Goal: Task Accomplishment & Management: Use online tool/utility

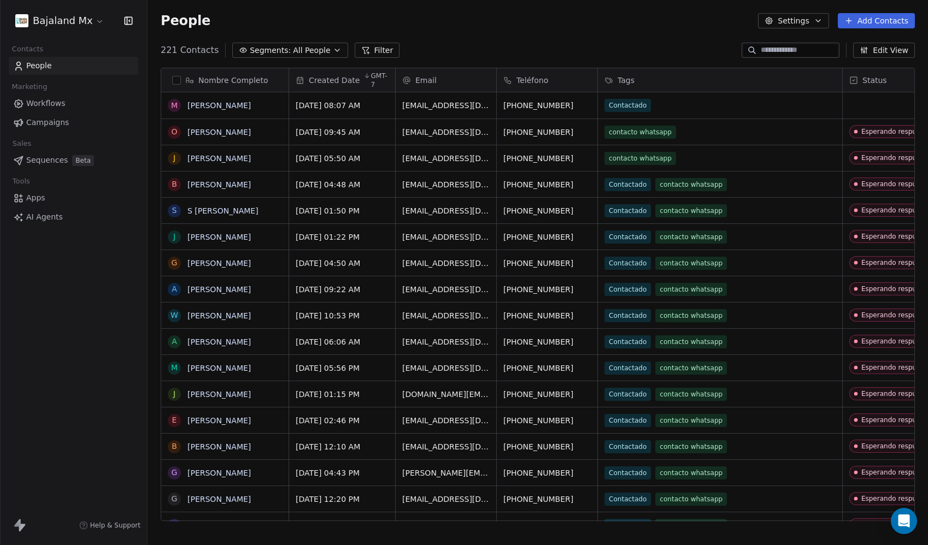
scroll to position [472, 772]
click at [62, 27] on html "Bajaland Mx Contacts People Marketing Workflows Campaigns Sales Sequences Beta …" at bounding box center [464, 272] width 928 height 545
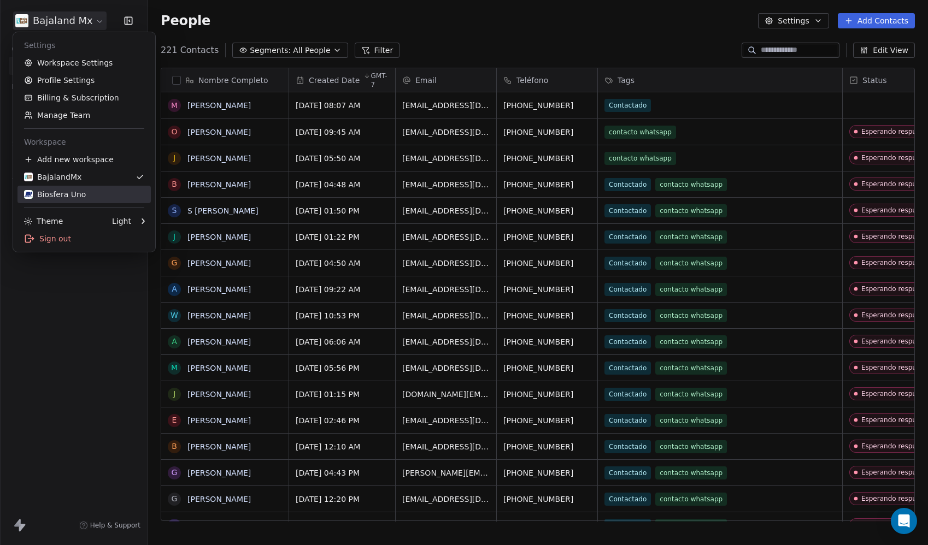
click at [74, 188] on link "Biosfera Uno" at bounding box center [83, 194] width 133 height 17
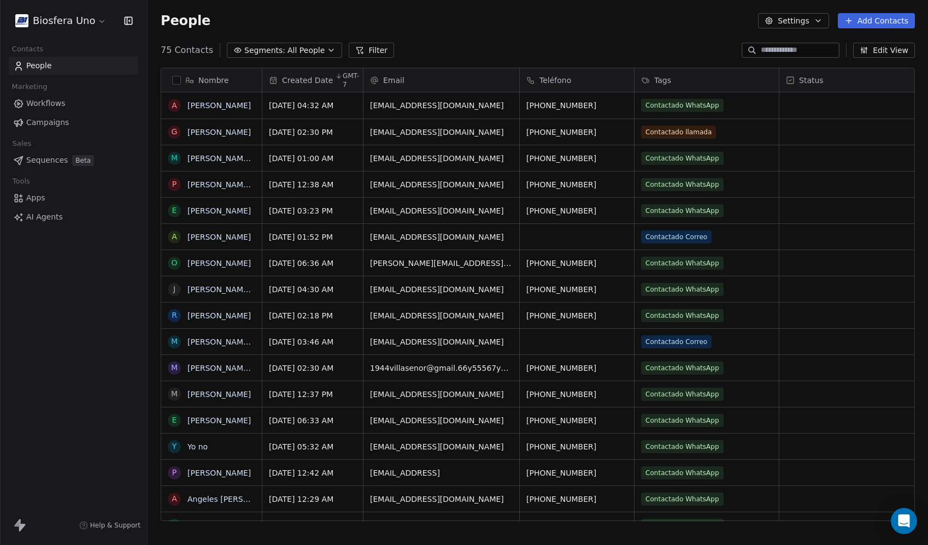
scroll to position [472, 772]
click at [882, 20] on button "Add Contacts" at bounding box center [876, 20] width 77 height 15
click at [851, 63] on span "Import from CSV" at bounding box center [873, 61] width 63 height 11
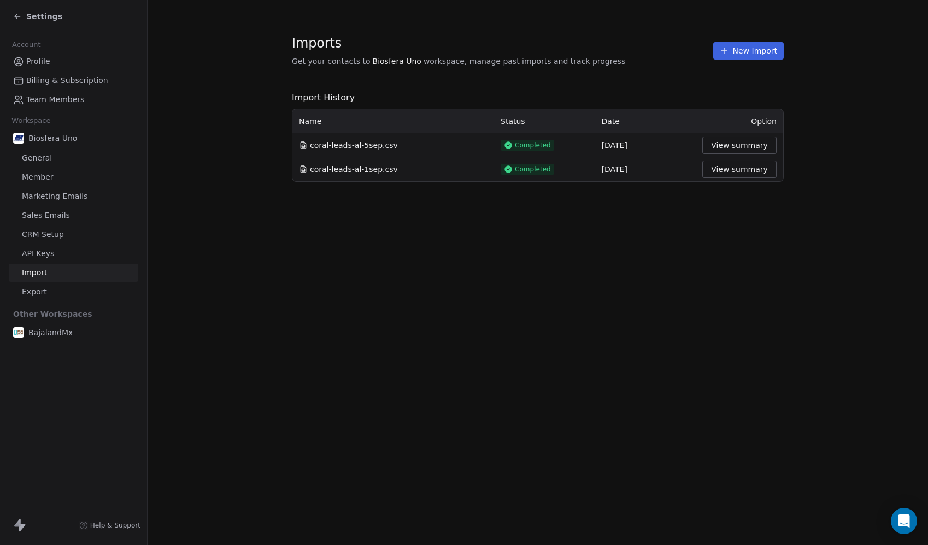
click at [743, 53] on button "New Import" at bounding box center [748, 50] width 70 height 17
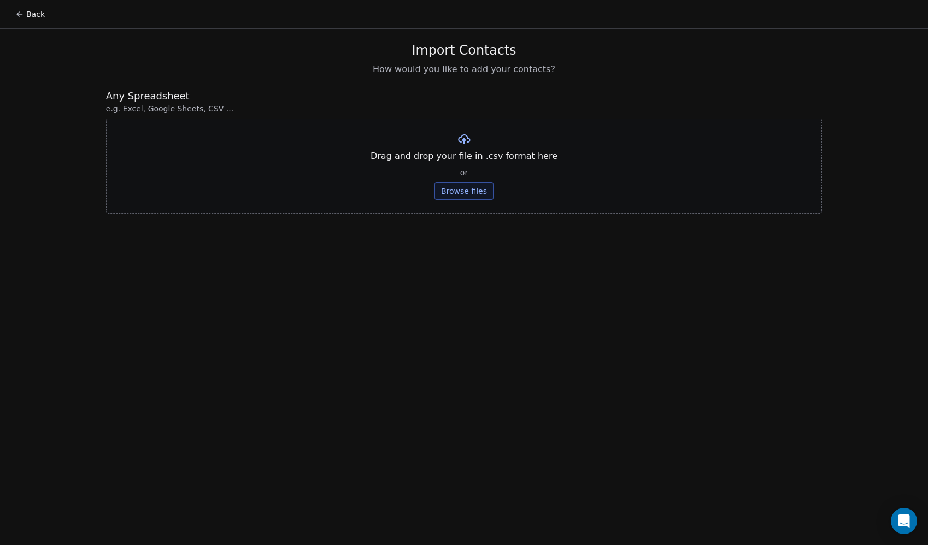
click at [446, 186] on button "Browse files" at bounding box center [463, 190] width 59 height 17
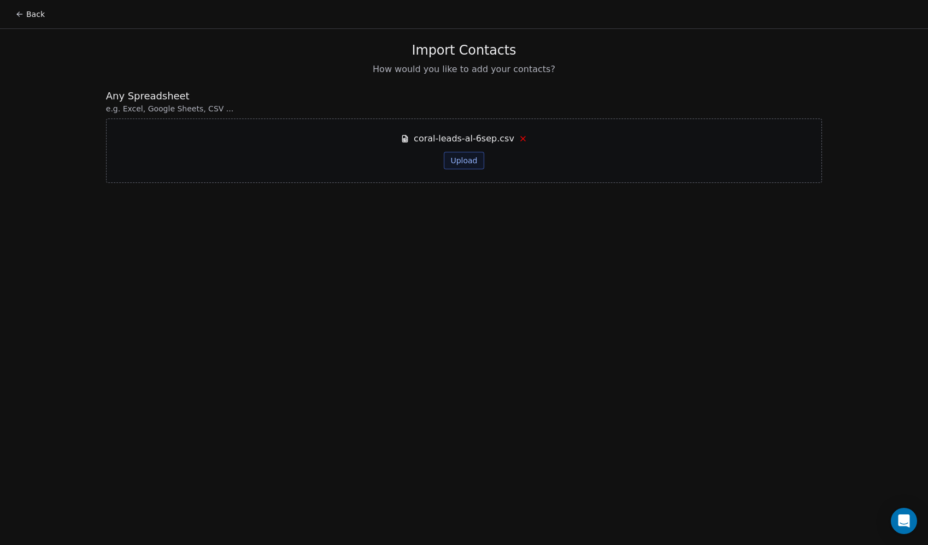
click at [469, 159] on button "Upload" at bounding box center [464, 160] width 40 height 17
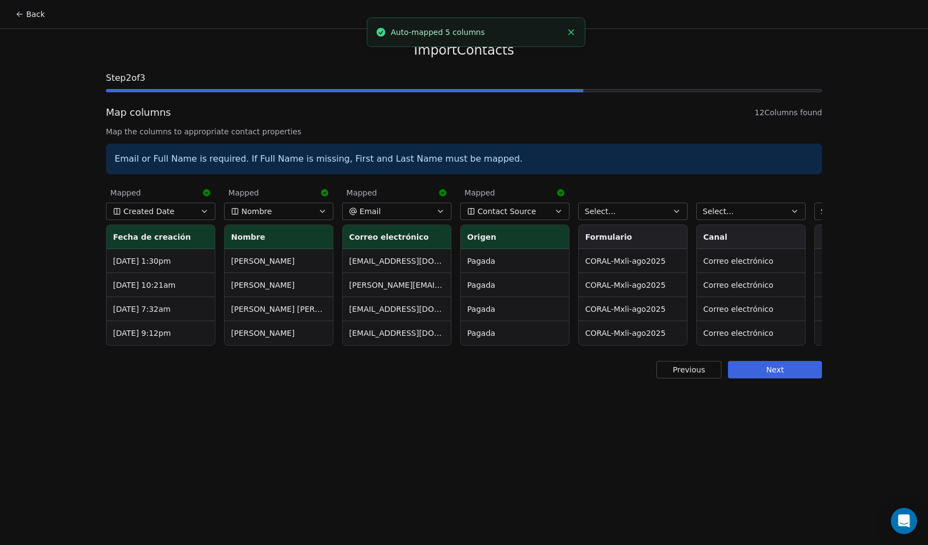
click at [503, 210] on span "Contact Source" at bounding box center [507, 211] width 58 height 11
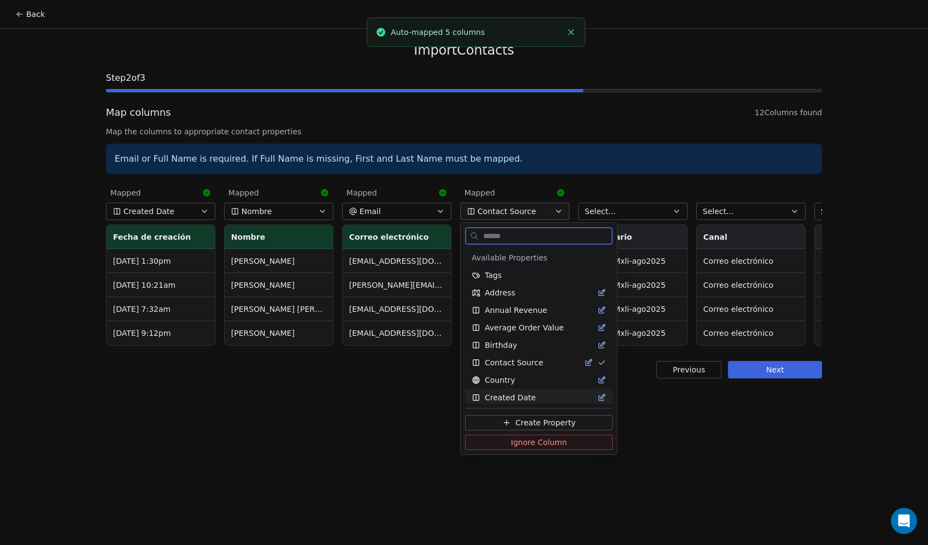
click at [519, 441] on span "Ignore Column" at bounding box center [539, 442] width 56 height 11
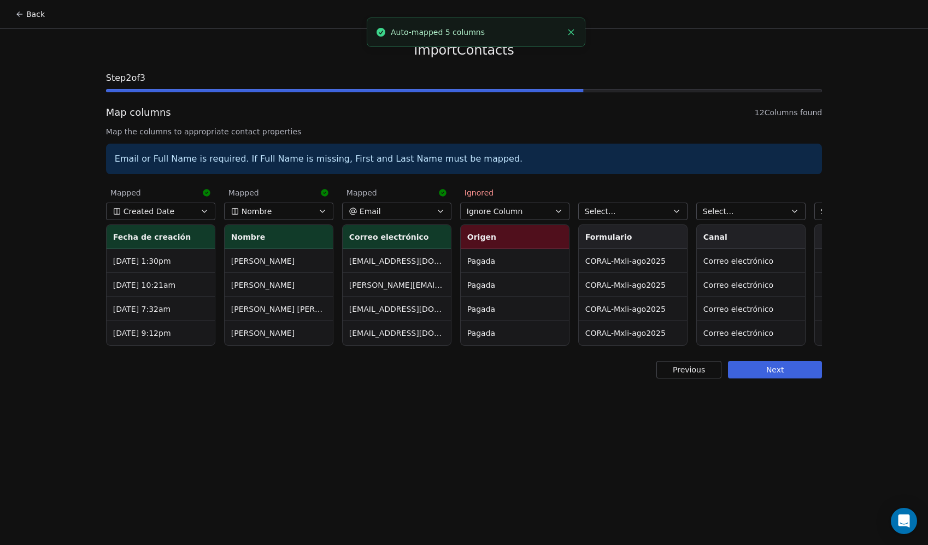
click at [599, 211] on span "Select..." at bounding box center [600, 211] width 31 height 11
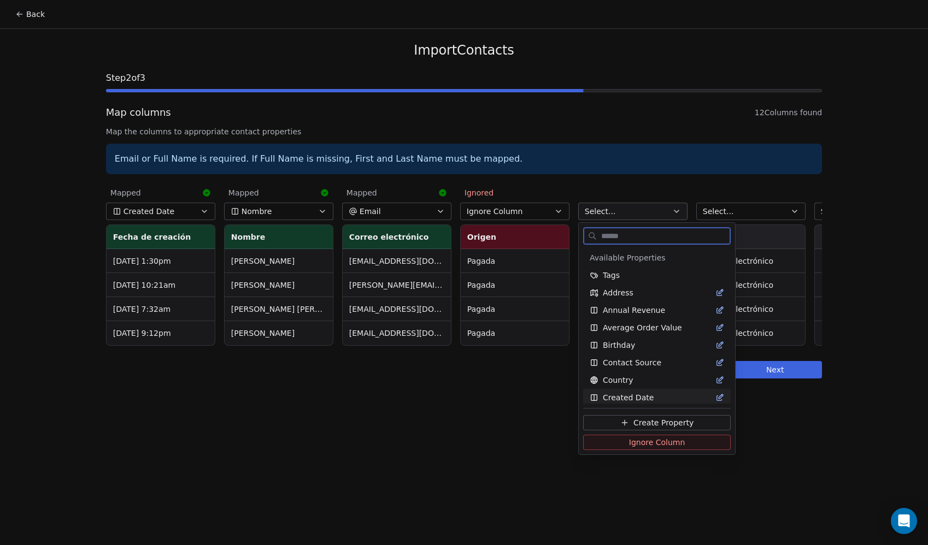
click at [618, 444] on button "Ignore Column" at bounding box center [657, 442] width 148 height 15
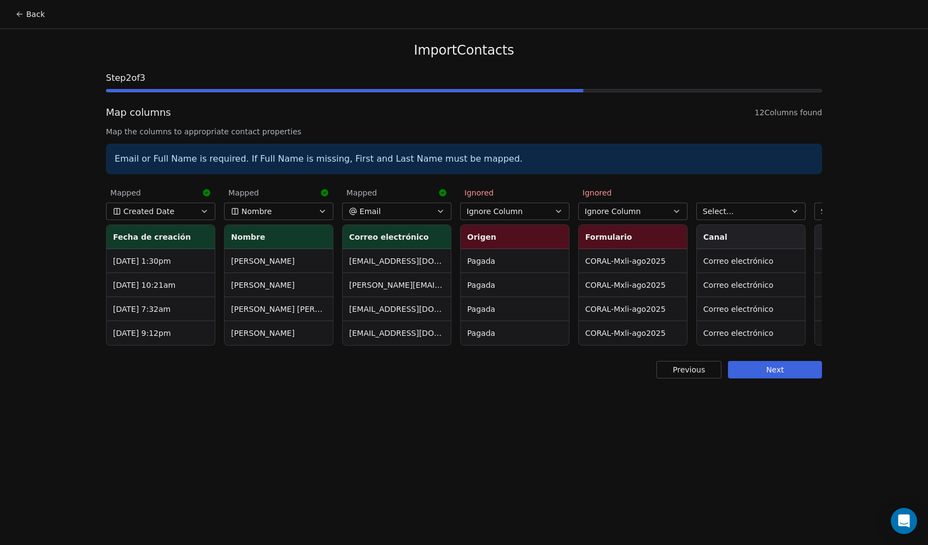
click at [726, 212] on span "Select..." at bounding box center [718, 211] width 31 height 11
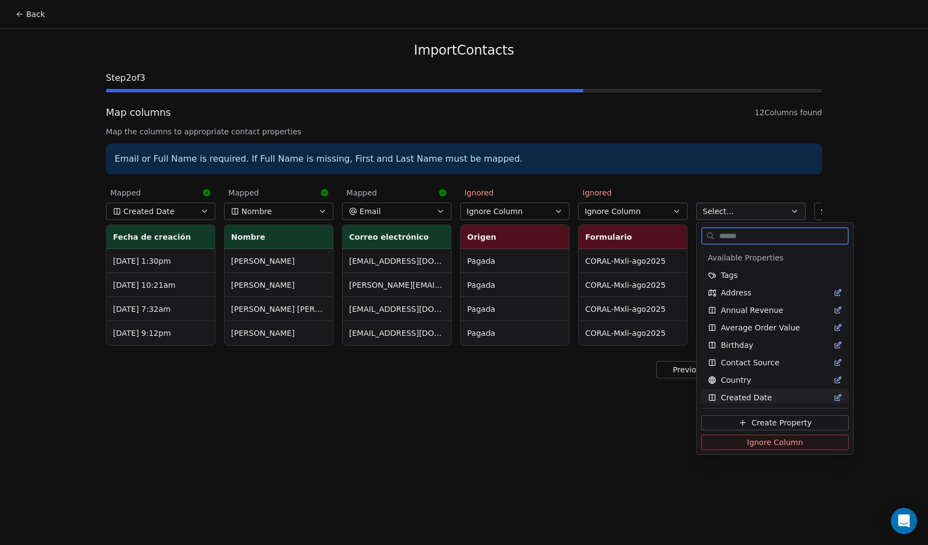
click at [723, 438] on button "Ignore Column" at bounding box center [775, 442] width 148 height 15
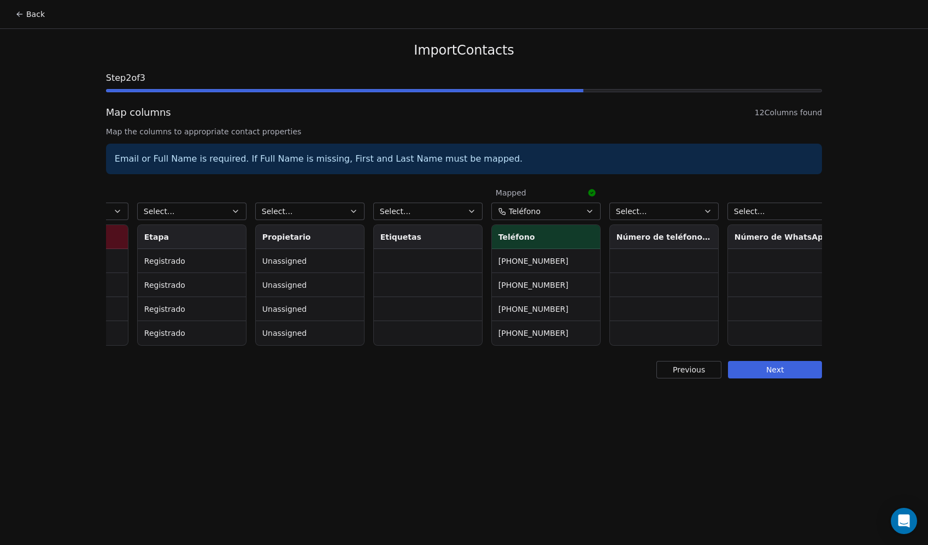
scroll to position [0, 681]
click at [193, 219] on button "Select..." at bounding box center [187, 211] width 109 height 17
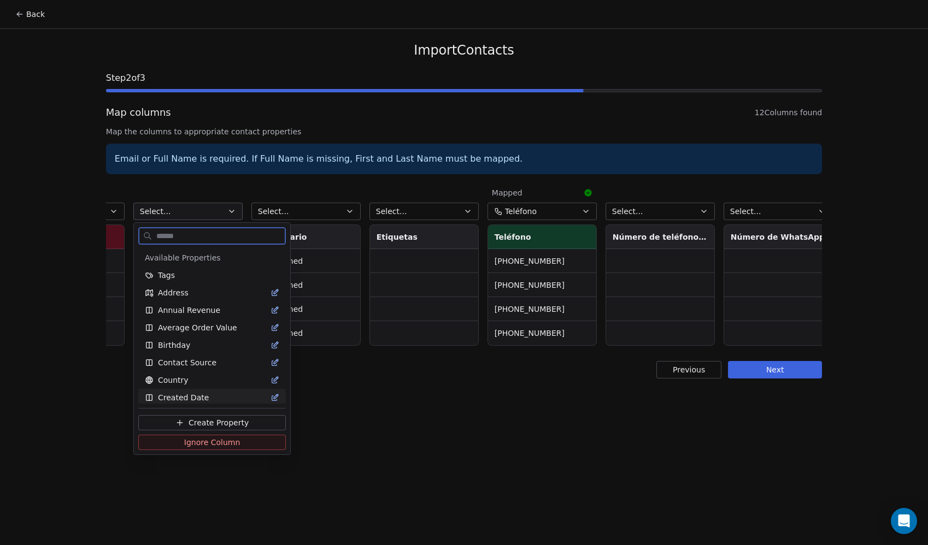
click at [196, 443] on span "Ignore Column" at bounding box center [212, 442] width 56 height 11
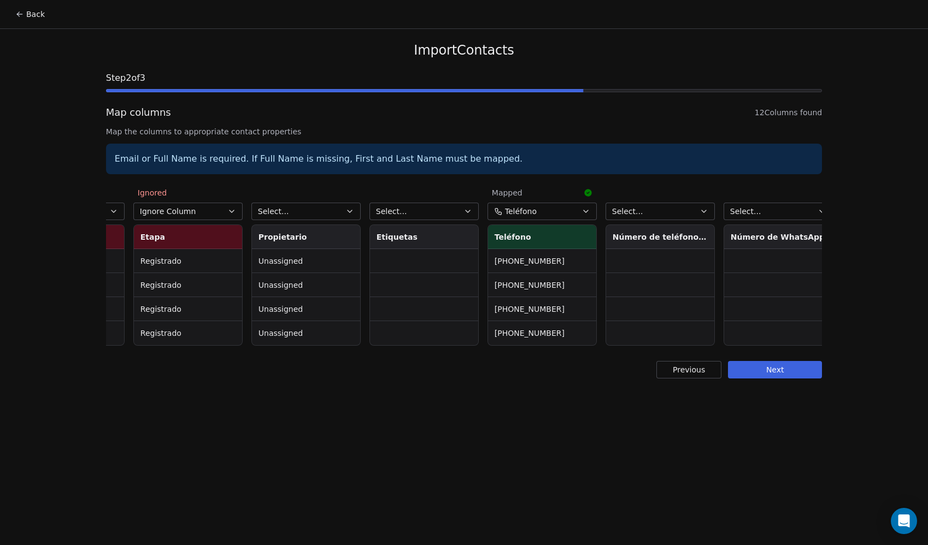
click at [287, 209] on span "Select..." at bounding box center [273, 211] width 31 height 11
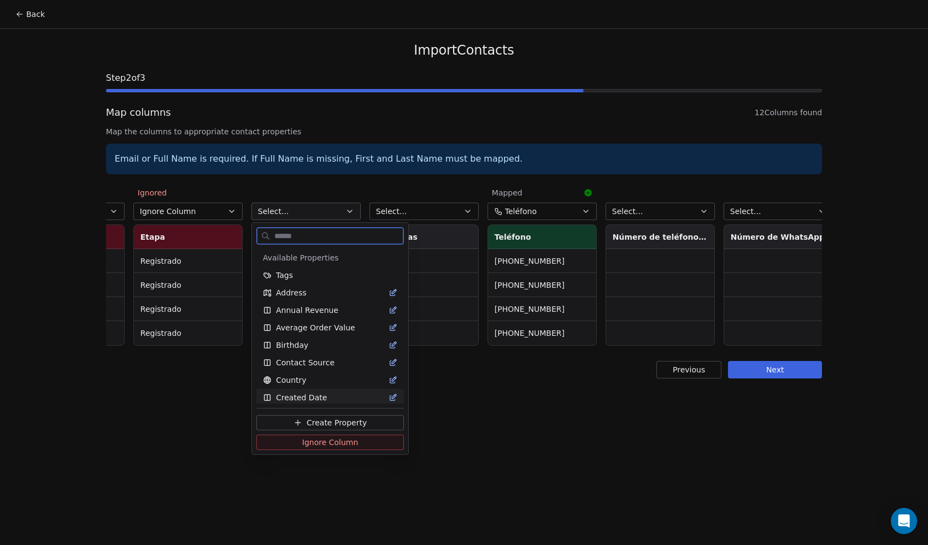
click at [302, 440] on span "Ignore Column" at bounding box center [330, 442] width 56 height 11
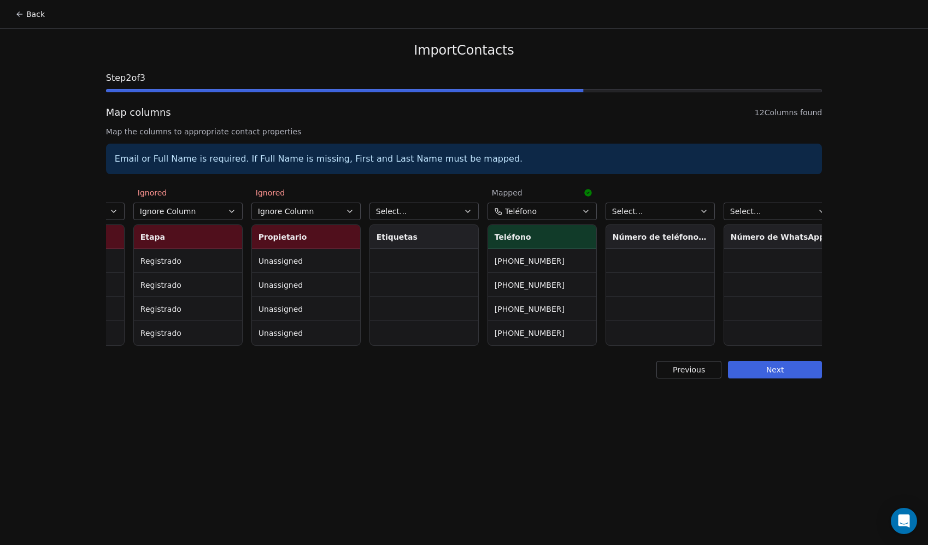
click at [403, 214] on span "Select..." at bounding box center [391, 211] width 31 height 11
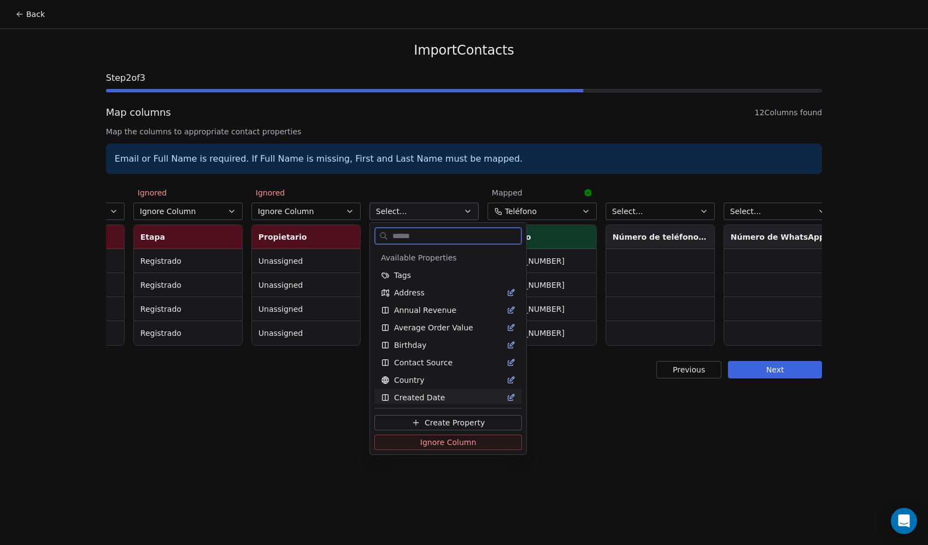
click at [412, 446] on button "Ignore Column" at bounding box center [448, 442] width 148 height 15
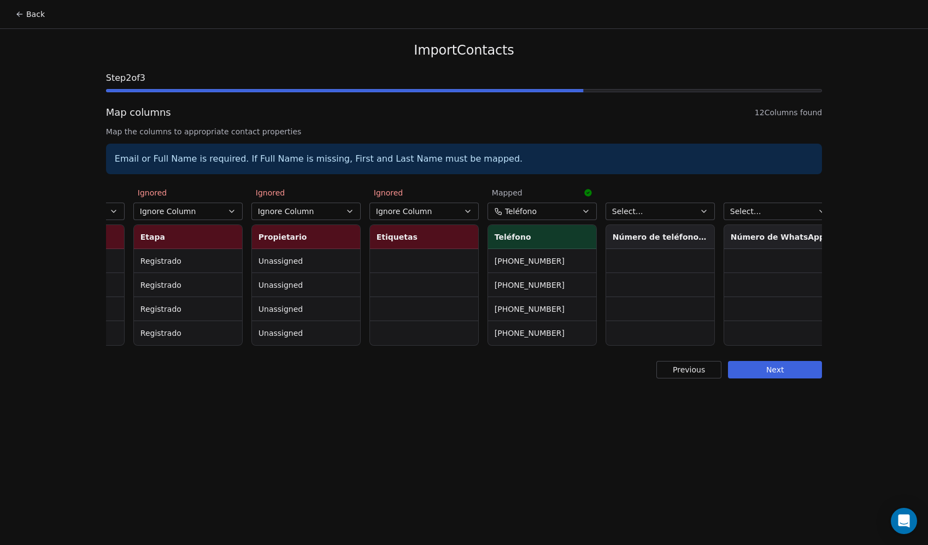
click at [661, 210] on button "Select..." at bounding box center [659, 211] width 109 height 17
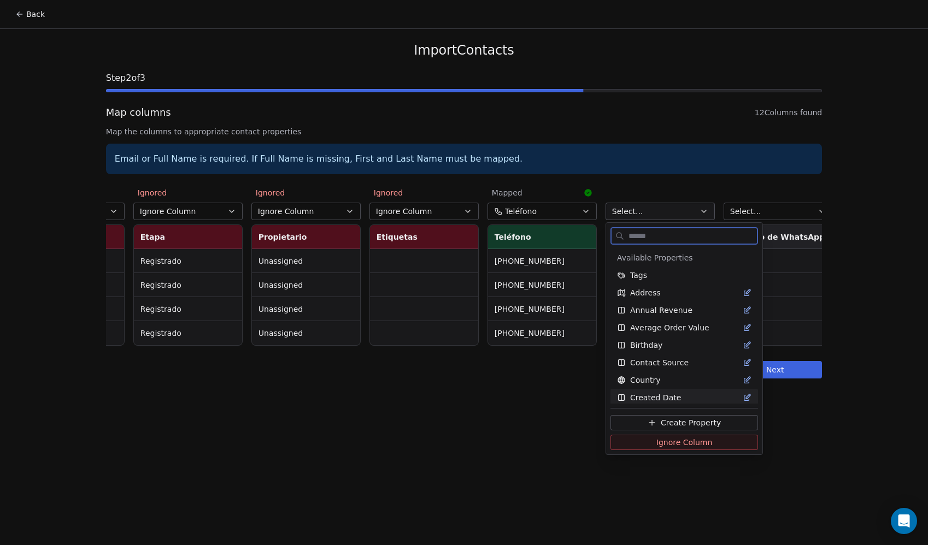
drag, startPoint x: 641, startPoint y: 442, endPoint x: 654, endPoint y: 419, distance: 26.4
click at [641, 441] on button "Ignore Column" at bounding box center [684, 442] width 148 height 15
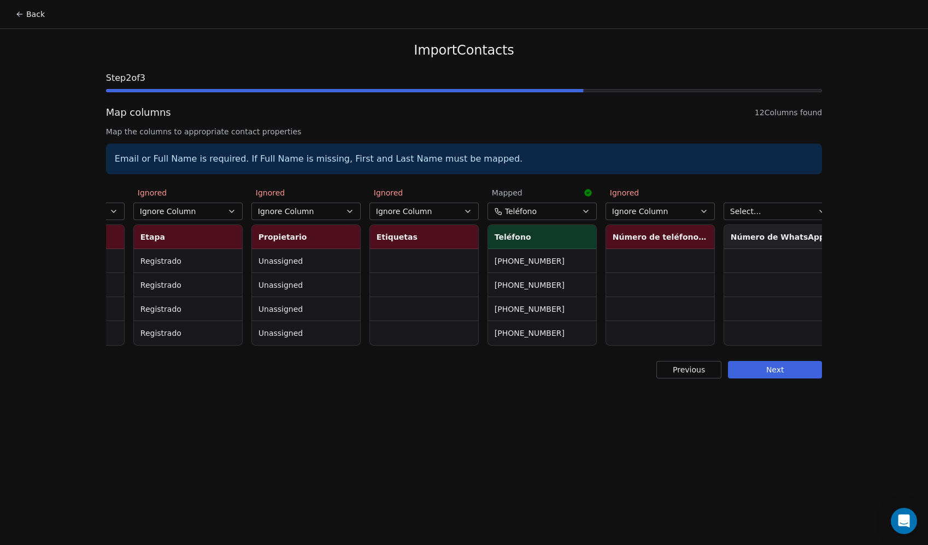
click at [776, 208] on button "Select..." at bounding box center [777, 211] width 109 height 17
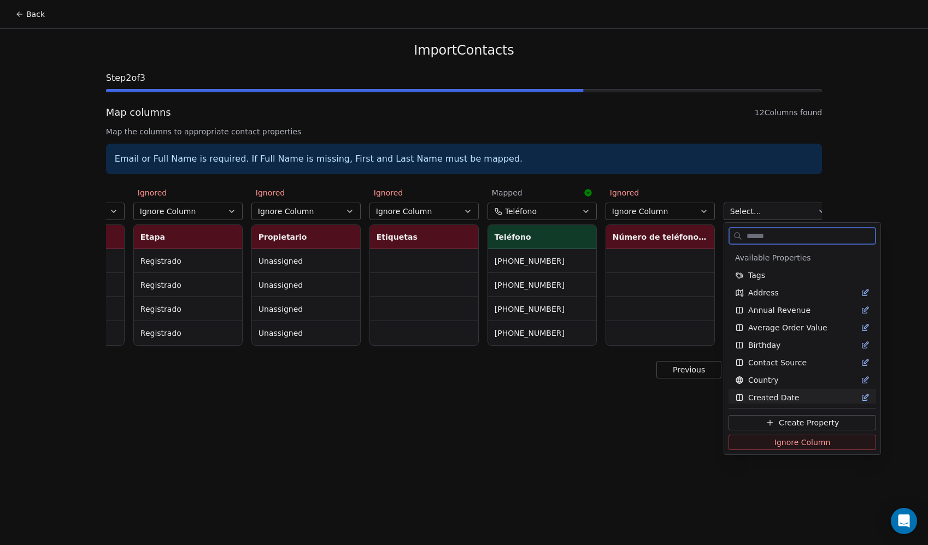
click at [760, 443] on button "Ignore Column" at bounding box center [802, 442] width 148 height 15
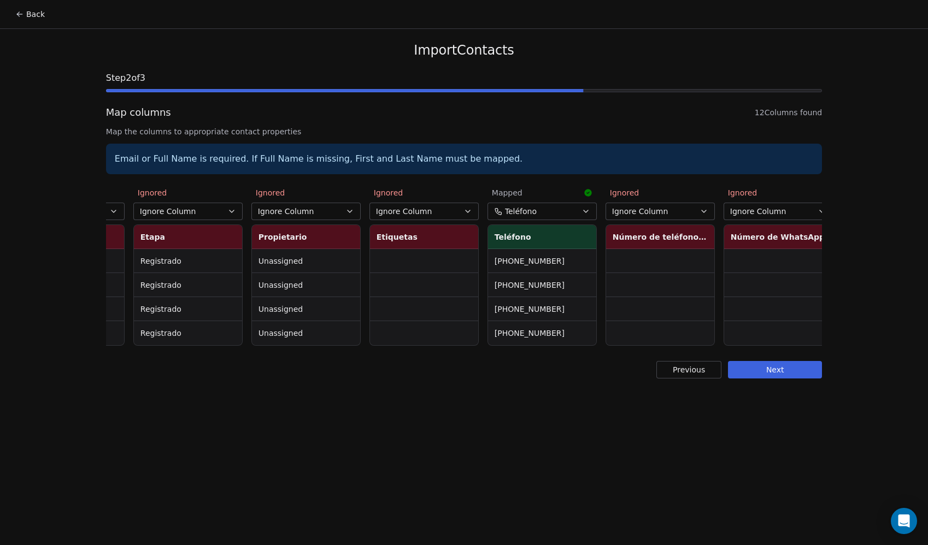
scroll to position [0, 692]
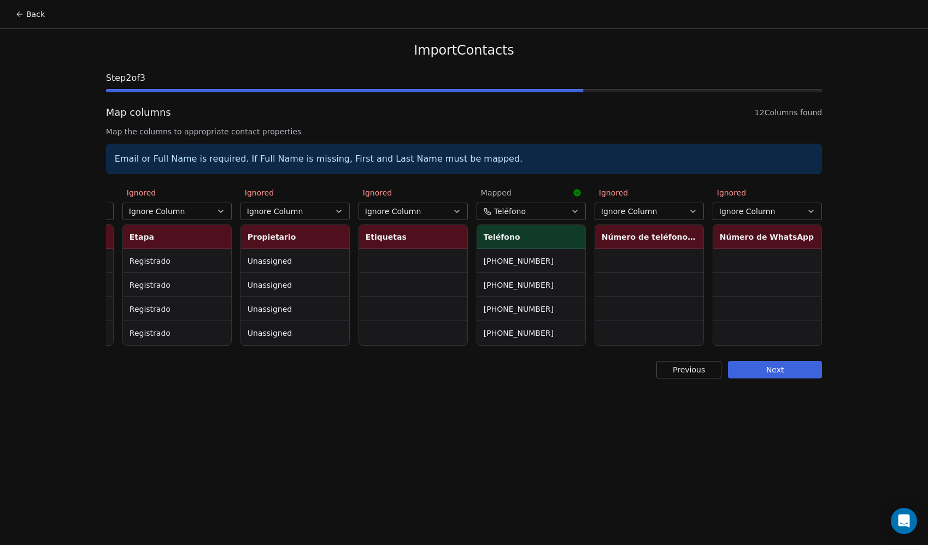
click at [772, 373] on button "Next" at bounding box center [775, 369] width 94 height 17
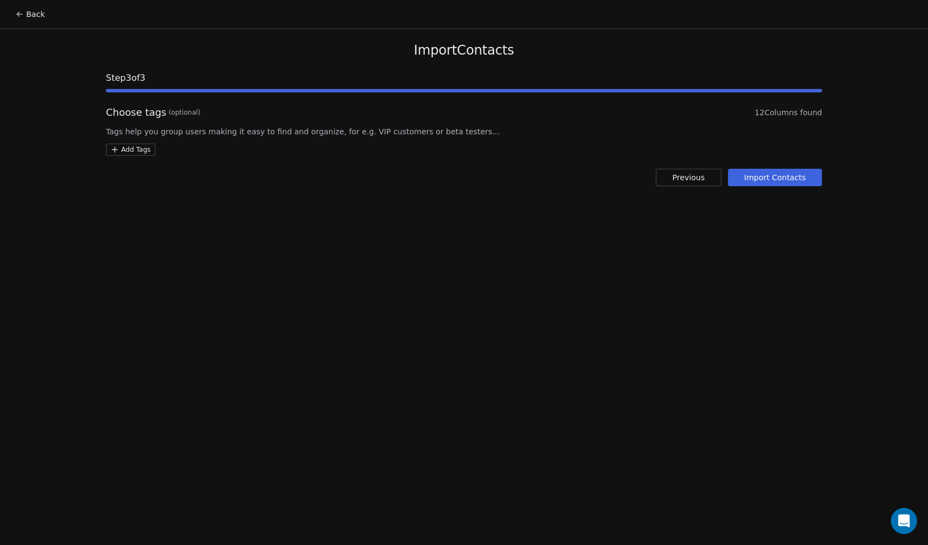
click at [782, 173] on button "Import Contacts" at bounding box center [775, 177] width 95 height 17
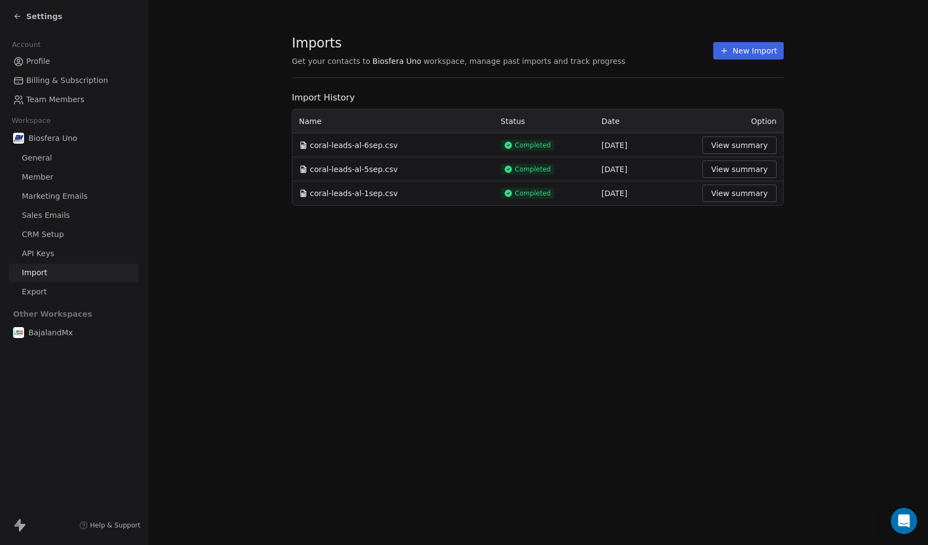
click at [39, 16] on span "Settings" at bounding box center [44, 16] width 36 height 11
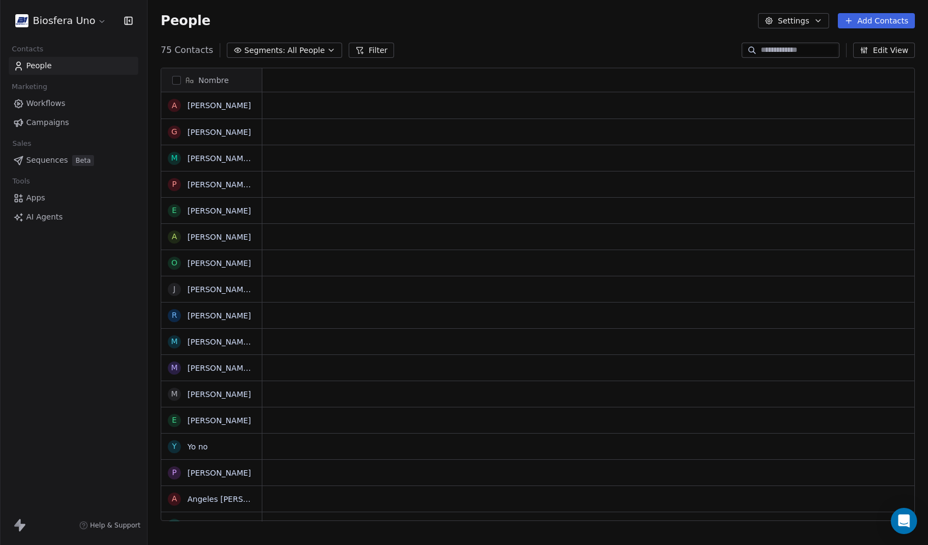
scroll to position [472, 772]
